Goal: Task Accomplishment & Management: Manage account settings

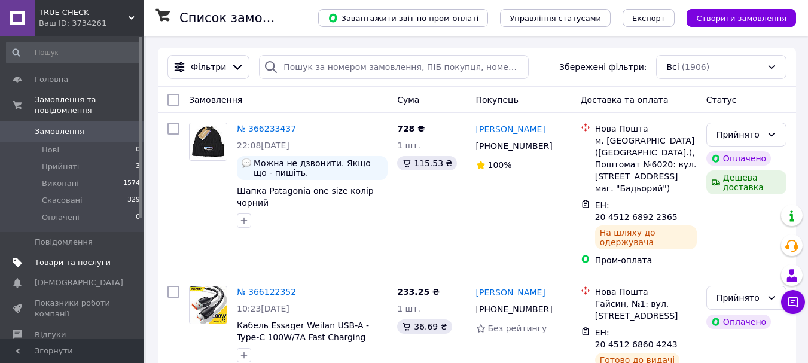
click at [66, 257] on span "Товари та послуги" at bounding box center [73, 262] width 76 height 11
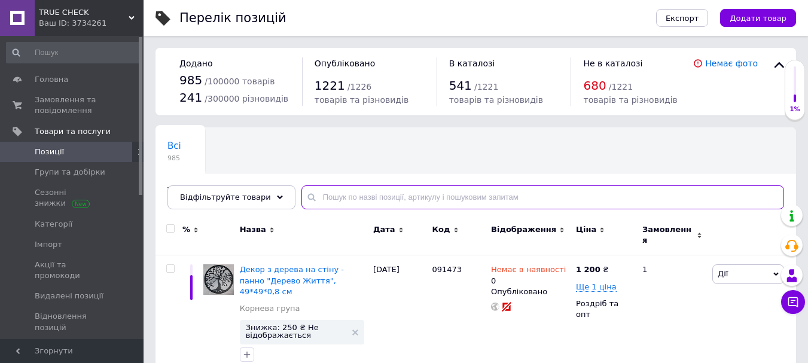
click at [311, 201] on input "text" at bounding box center [543, 197] width 483 height 24
paste input "124533239"
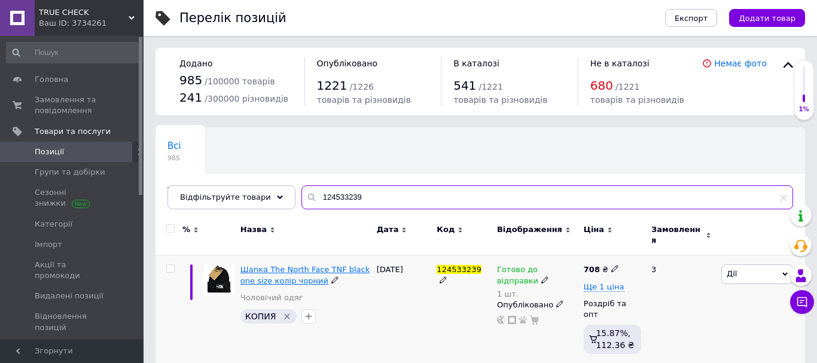
type input "124533239"
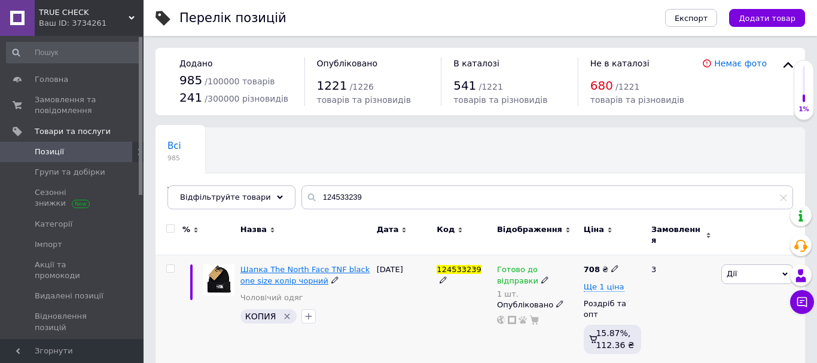
click at [280, 269] on span "Шапка The North Face TNF black one size колір чорний" at bounding box center [304, 275] width 129 height 20
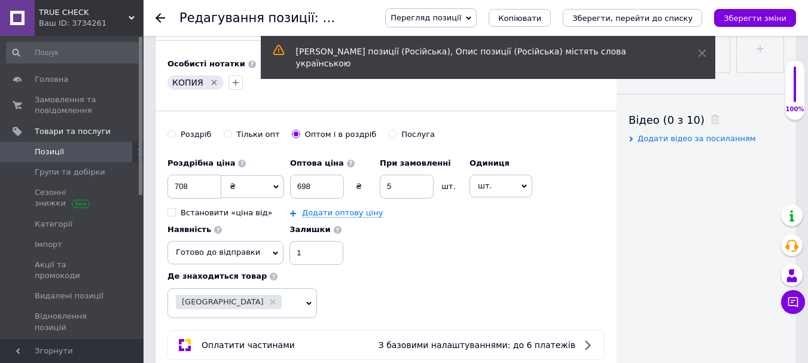
scroll to position [546, 0]
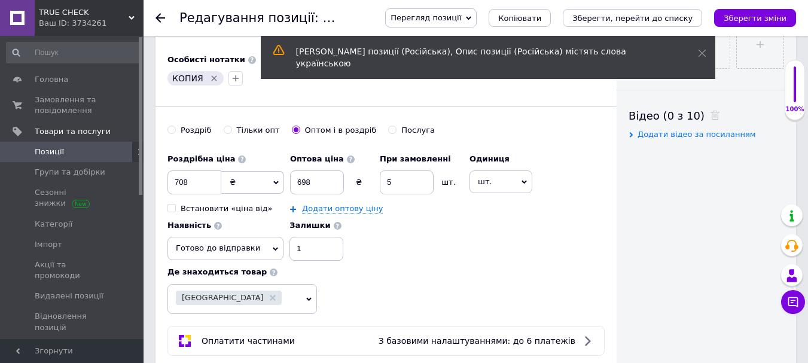
click at [273, 251] on icon at bounding box center [275, 248] width 5 height 5
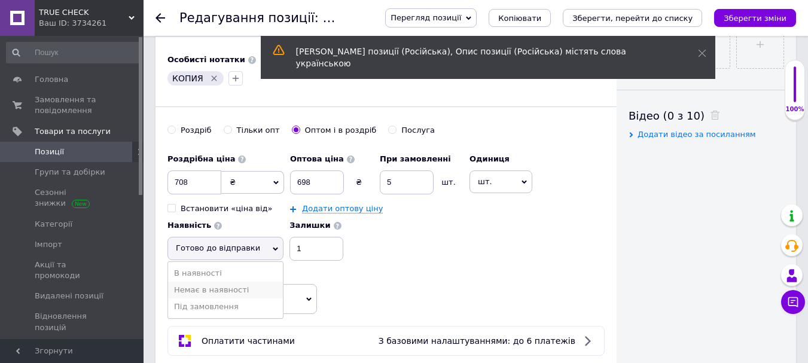
click at [215, 292] on li "Немає в наявності" at bounding box center [225, 290] width 115 height 17
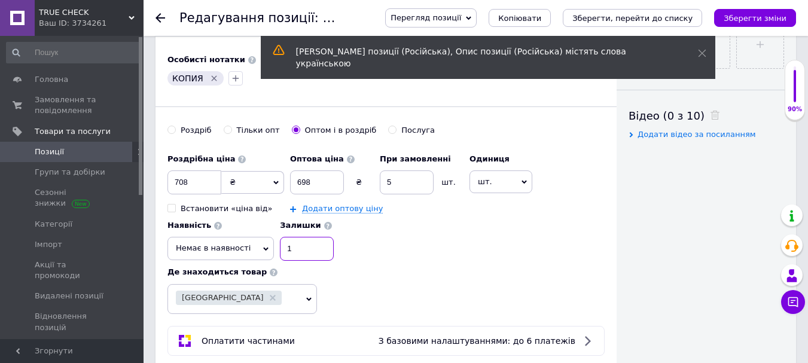
click at [293, 254] on input "1" at bounding box center [307, 249] width 54 height 24
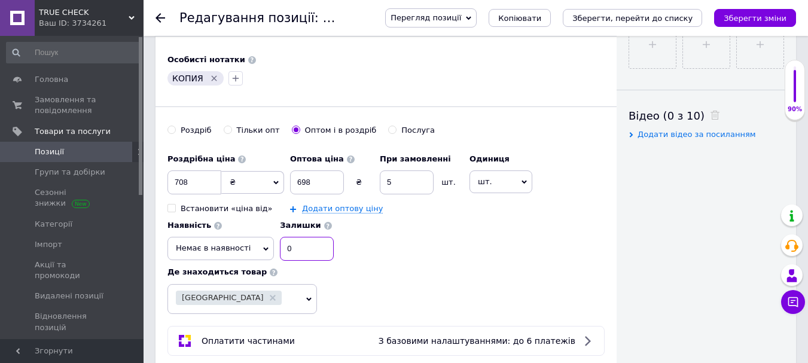
type input "0"
click at [439, 257] on div "Роздрібна ціна 708 ₴ $ EUR CHF GBP ¥ PLN ₸ MDL HUF KGS CNY TRY KRW lei Встанови…" at bounding box center [386, 205] width 437 height 114
click at [741, 19] on icon "Зберегти зміни" at bounding box center [755, 18] width 63 height 9
click at [68, 106] on span "Замовлення та повідомлення" at bounding box center [73, 106] width 76 height 22
